Goal: Information Seeking & Learning: Learn about a topic

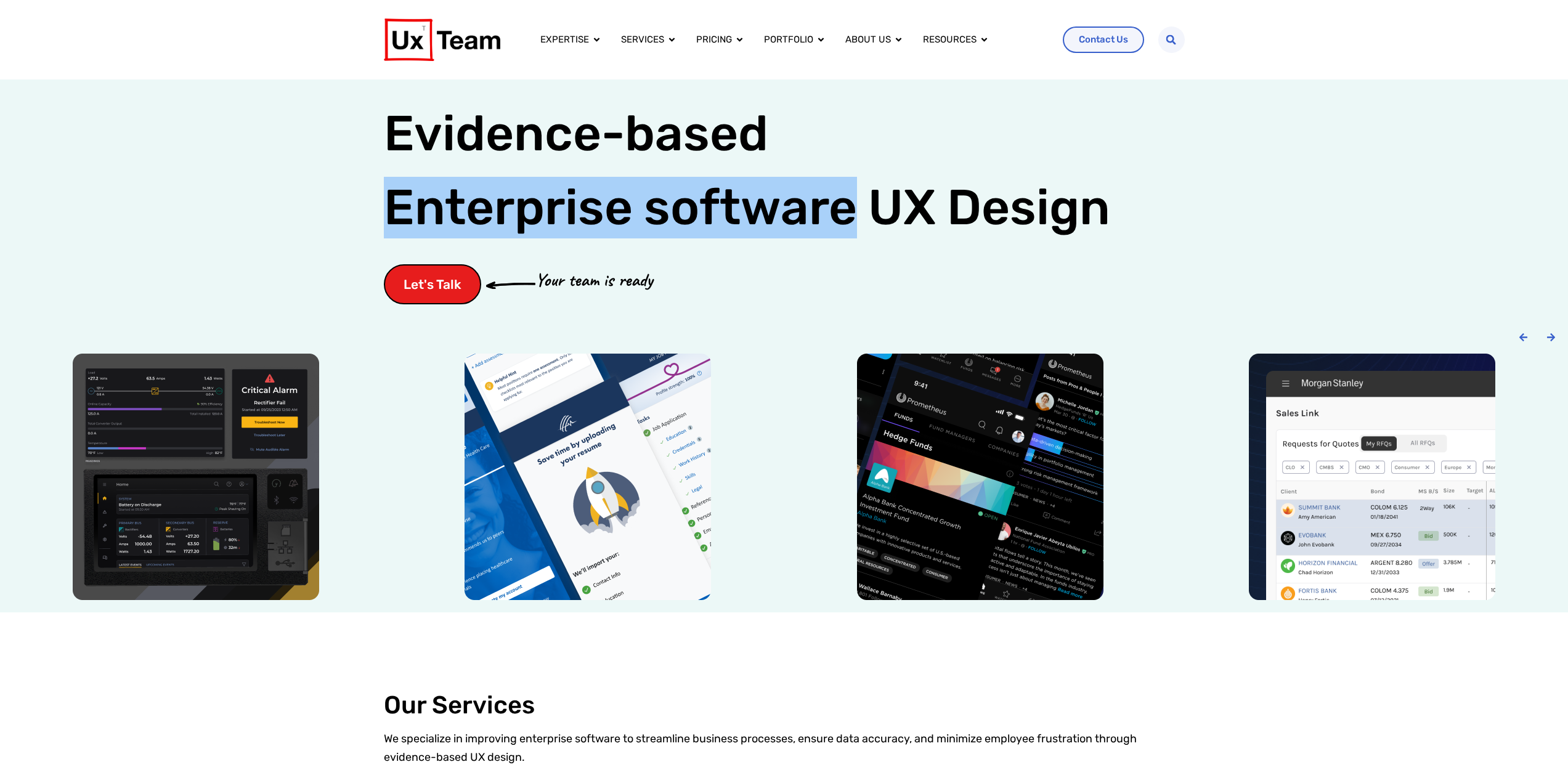
click at [674, 41] on button "Close Services Open Services" at bounding box center [671, 40] width 10 height 14
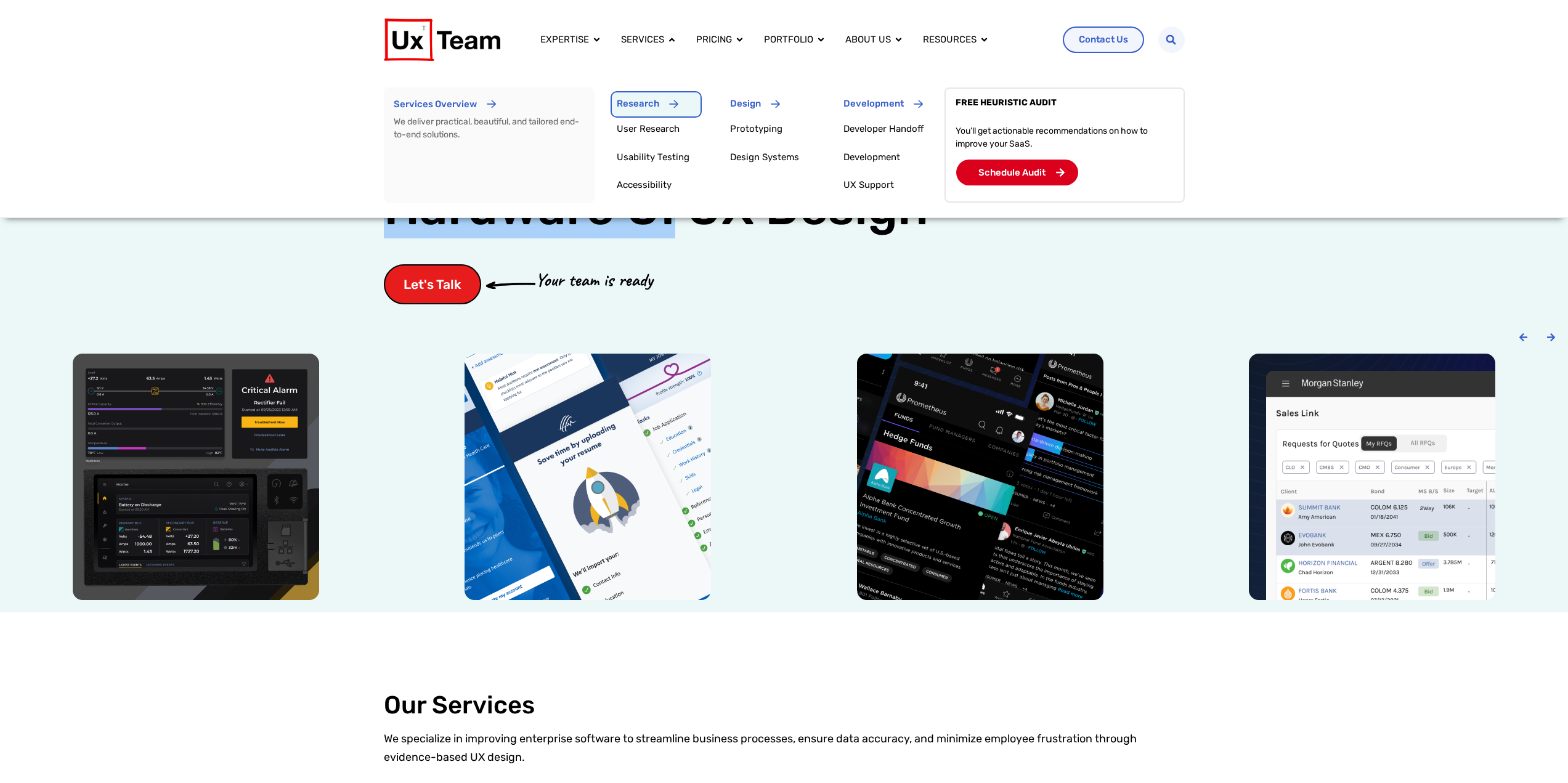
click at [625, 112] on div "Research" at bounding box center [637, 105] width 43 height 22
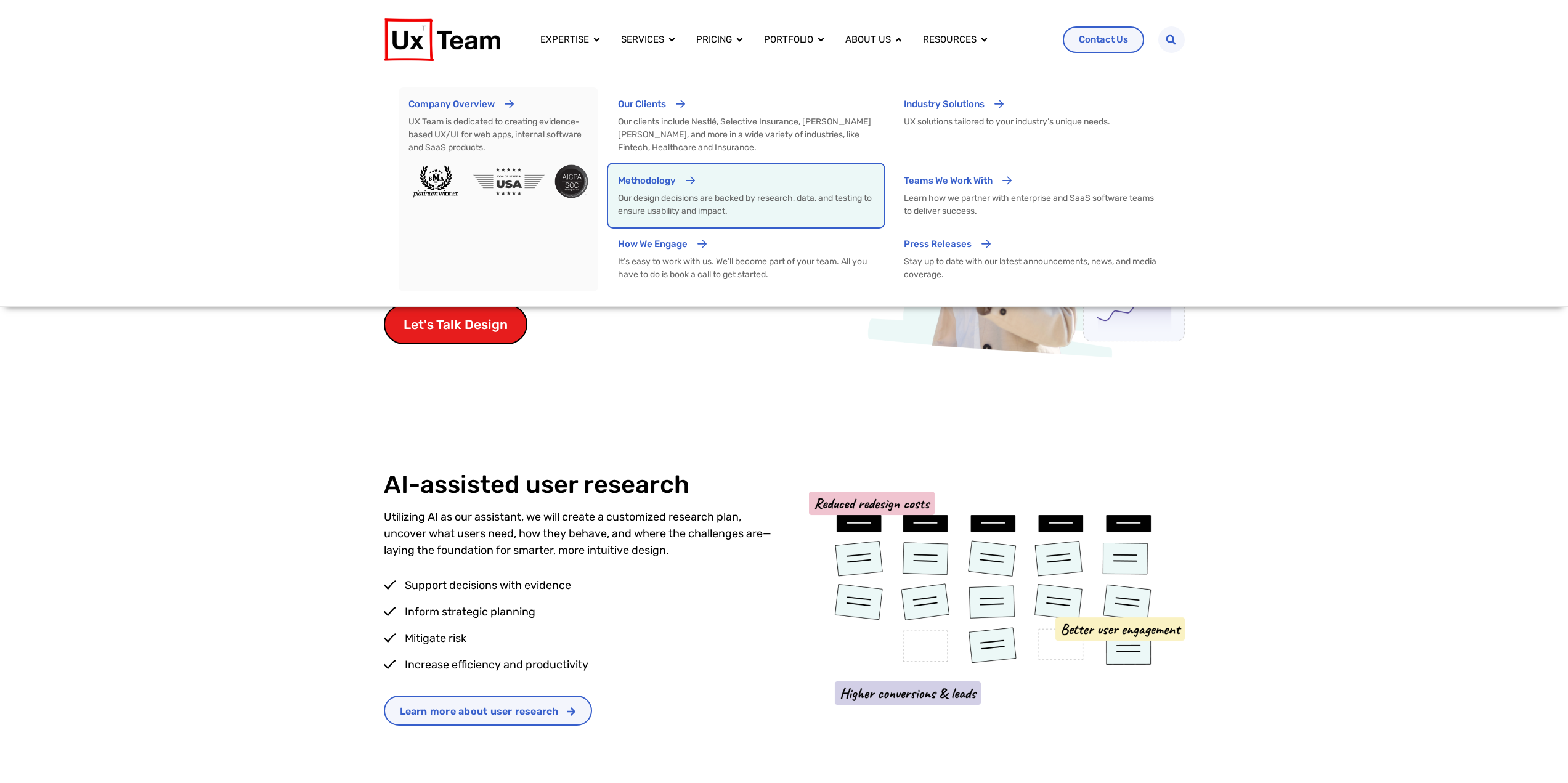
click at [716, 191] on div "Methodology" at bounding box center [746, 186] width 256 height 23
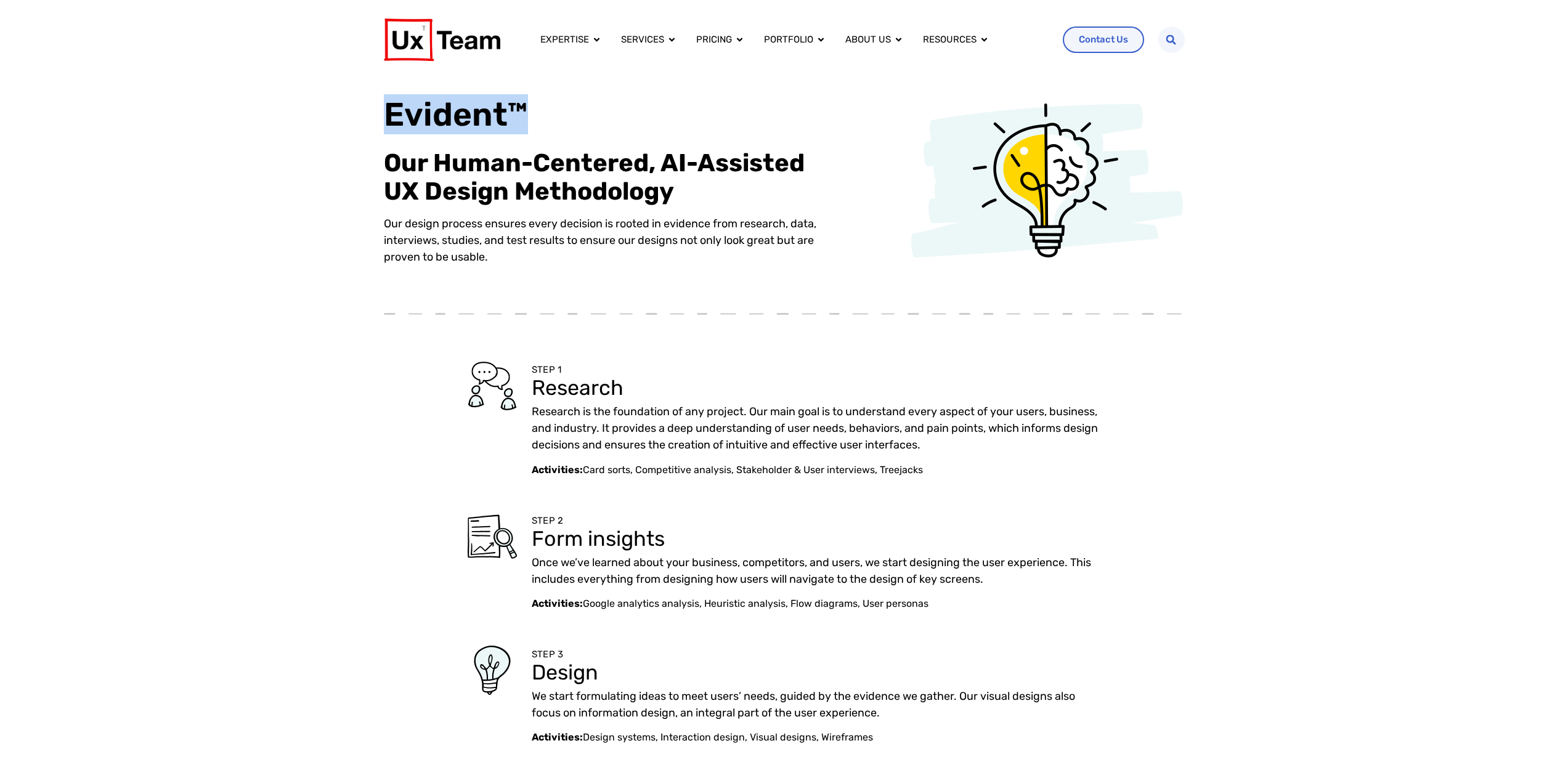
drag, startPoint x: 528, startPoint y: 108, endPoint x: 387, endPoint y: 107, distance: 141.0
click at [387, 107] on h1 "Evident™" at bounding box center [612, 114] width 456 height 40
copy h1 "Evident™"
